Goal: Transaction & Acquisition: Purchase product/service

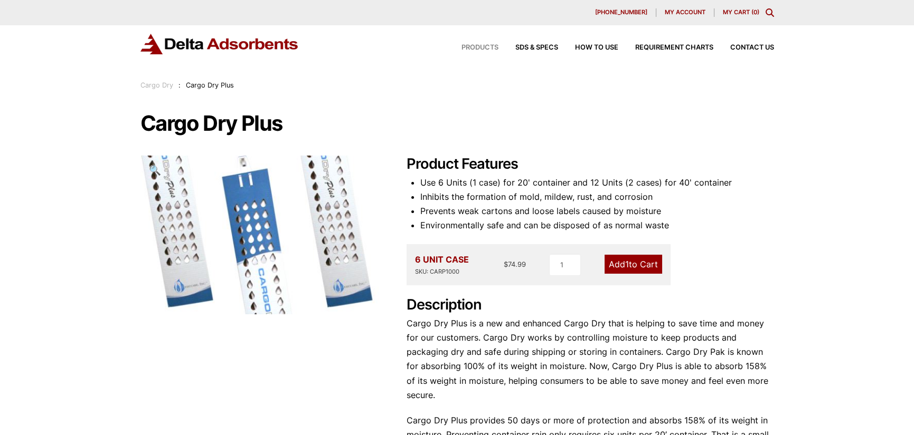
click at [474, 46] on span "Products" at bounding box center [479, 47] width 37 height 7
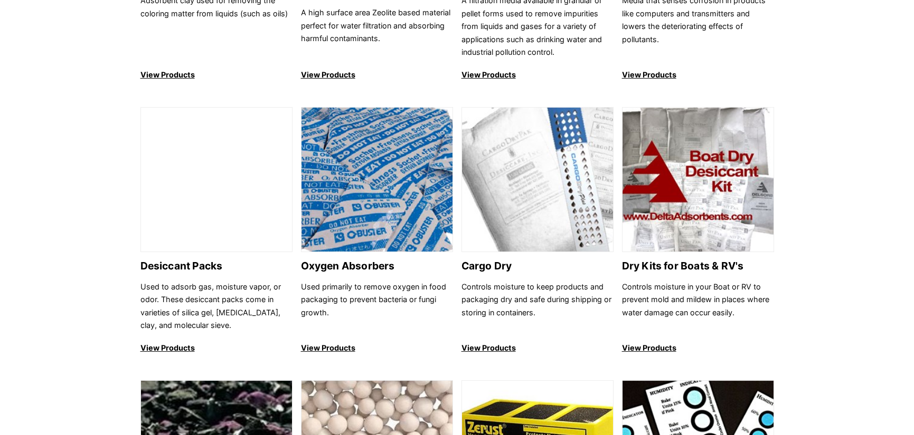
scroll to position [686, 0]
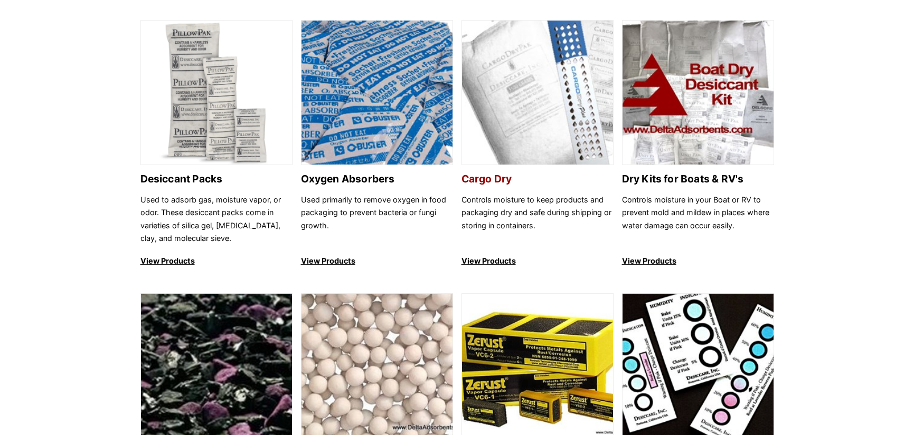
click at [485, 181] on h2 "Cargo Dry" at bounding box center [537, 179] width 152 height 12
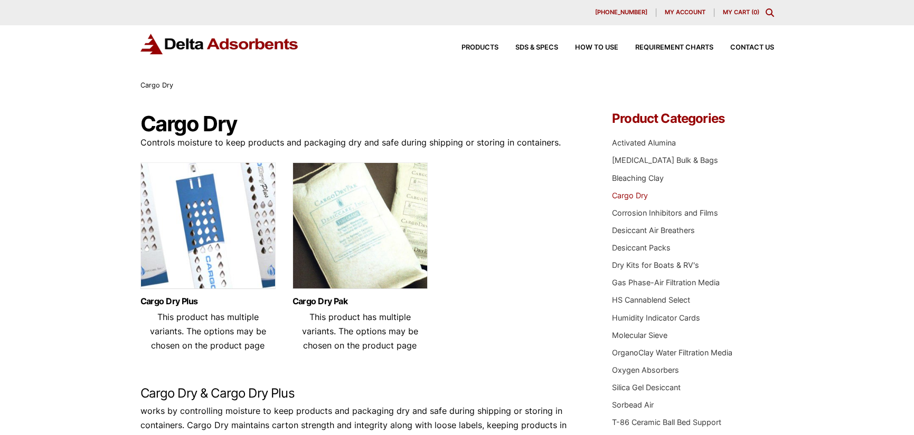
click at [203, 236] on img at bounding box center [207, 229] width 135 height 132
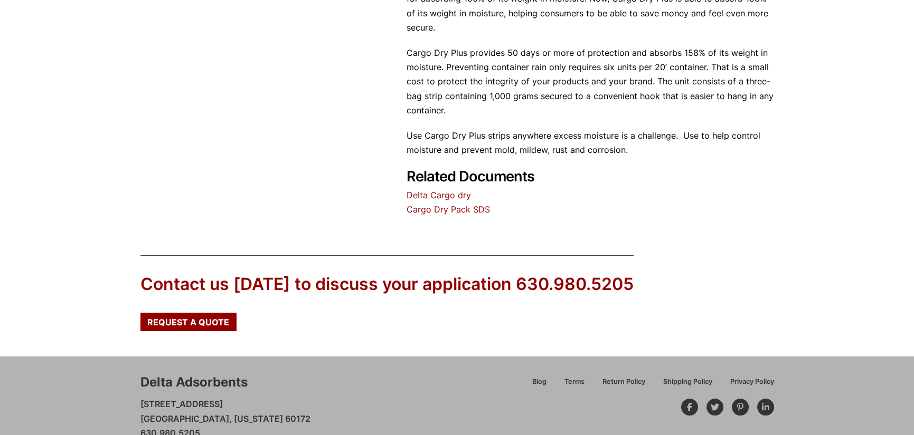
scroll to position [369, 0]
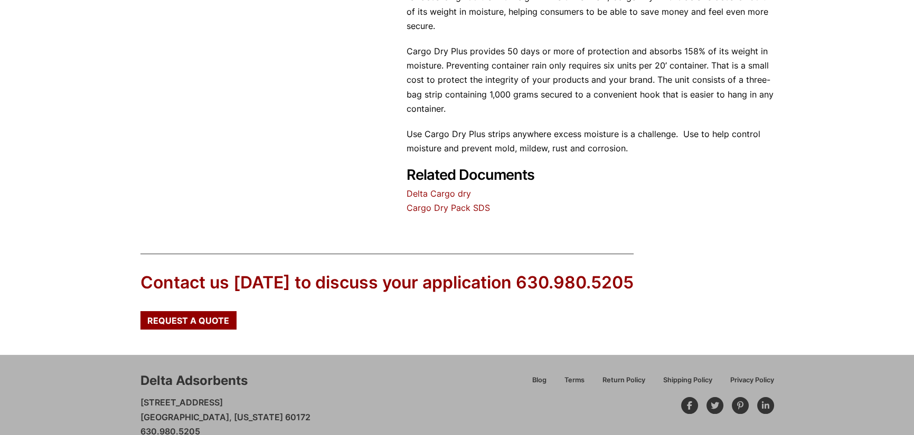
click at [445, 188] on link "Delta Cargo dry" at bounding box center [438, 193] width 64 height 11
